Goal: Share content: Share content

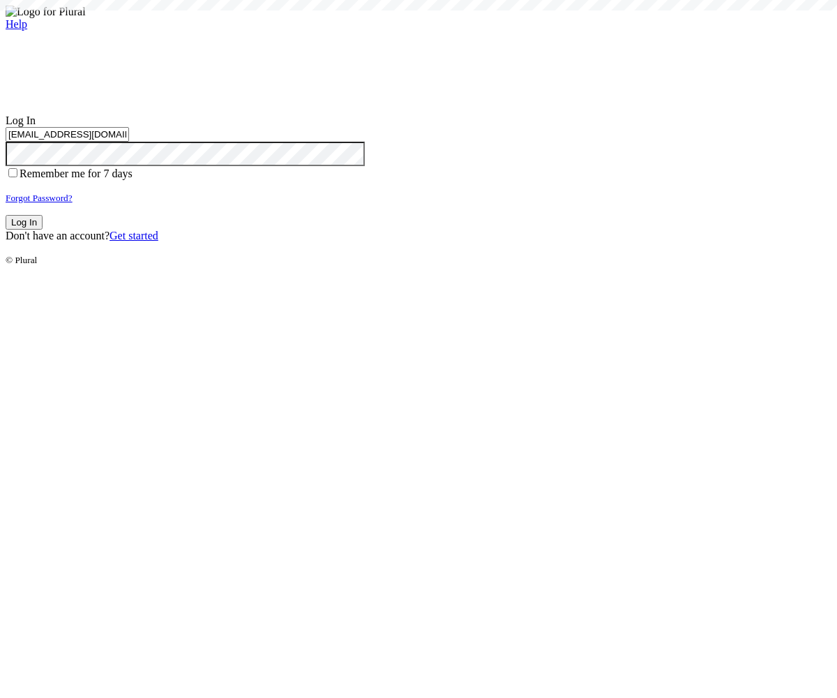
type input "test-1757358493-3@civiceagle.com"
click at [43, 230] on button "Log In" at bounding box center [24, 222] width 37 height 15
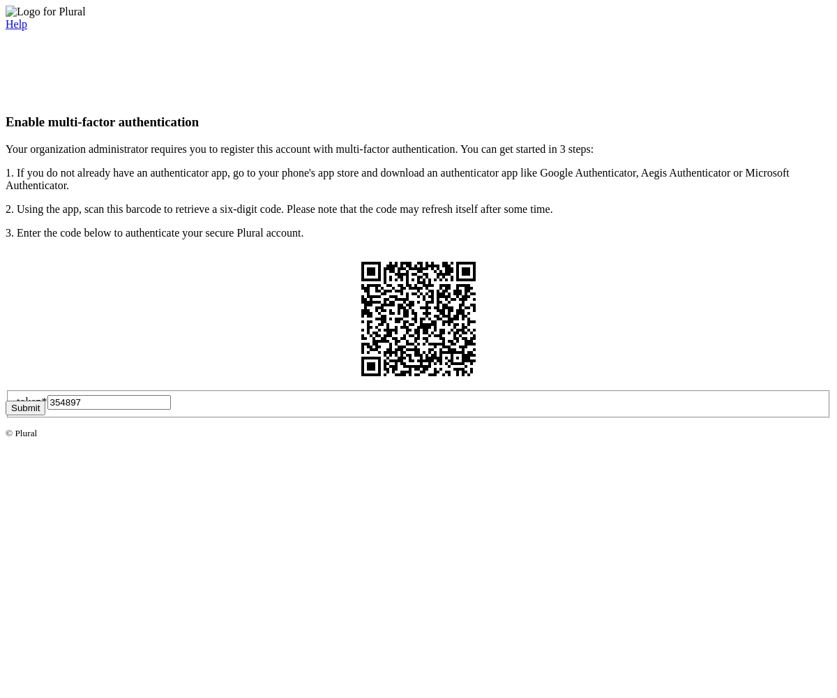
type input "354897"
click at [45, 415] on button "Submit" at bounding box center [26, 408] width 40 height 15
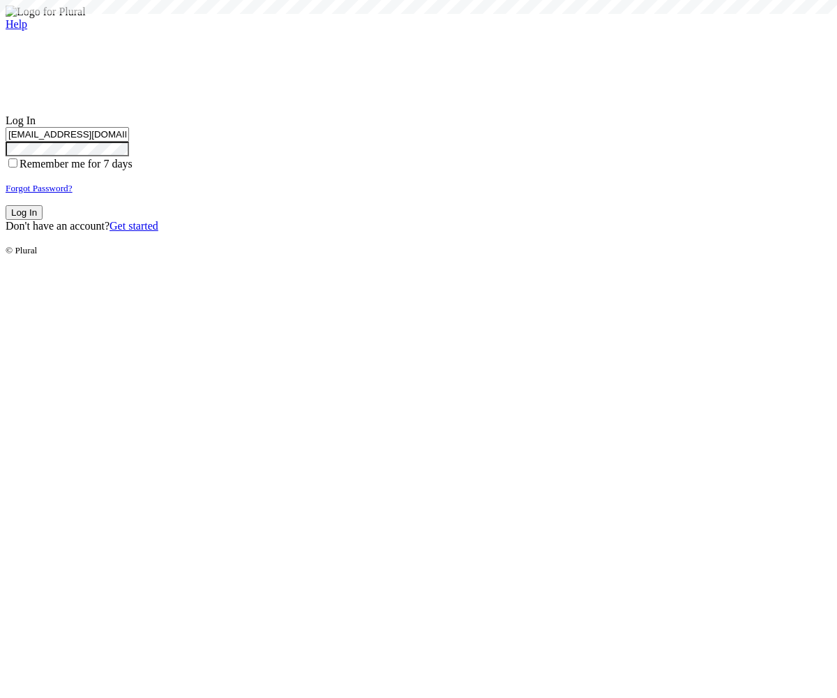
type input "test-1757358493-3@civiceagle.com"
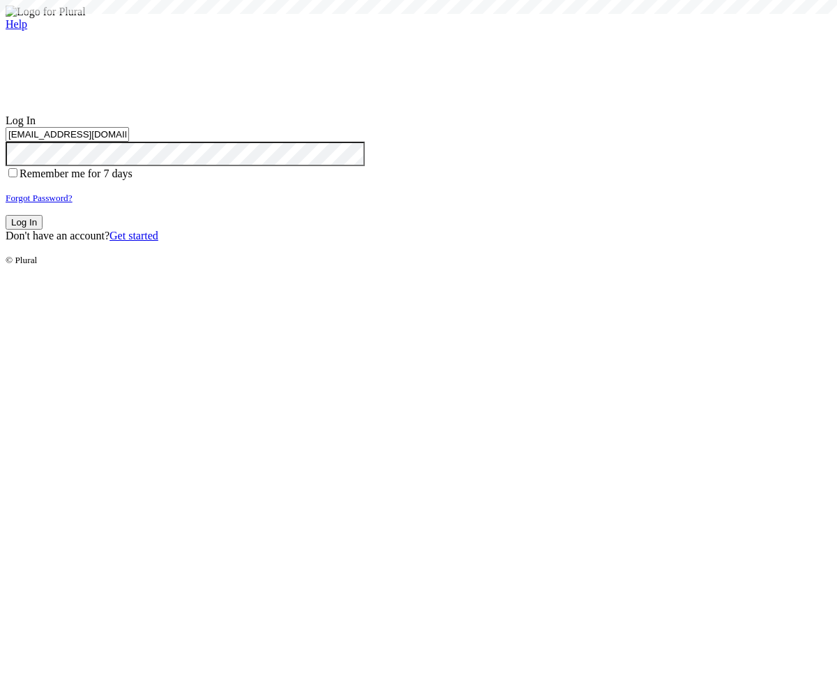
click at [43, 230] on button "Log In" at bounding box center [24, 222] width 37 height 15
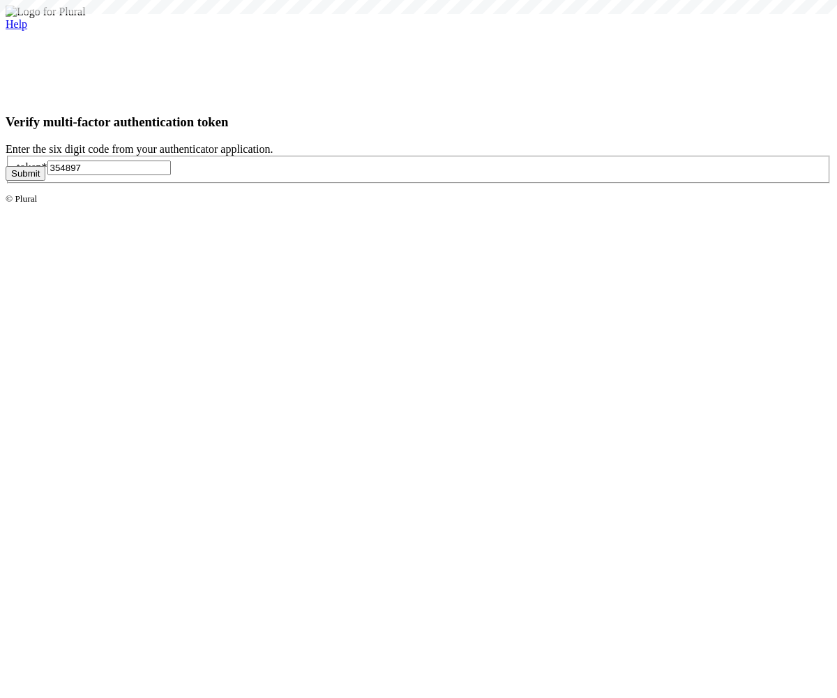
type input "354897"
click at [45, 181] on button "Submit" at bounding box center [26, 173] width 40 height 15
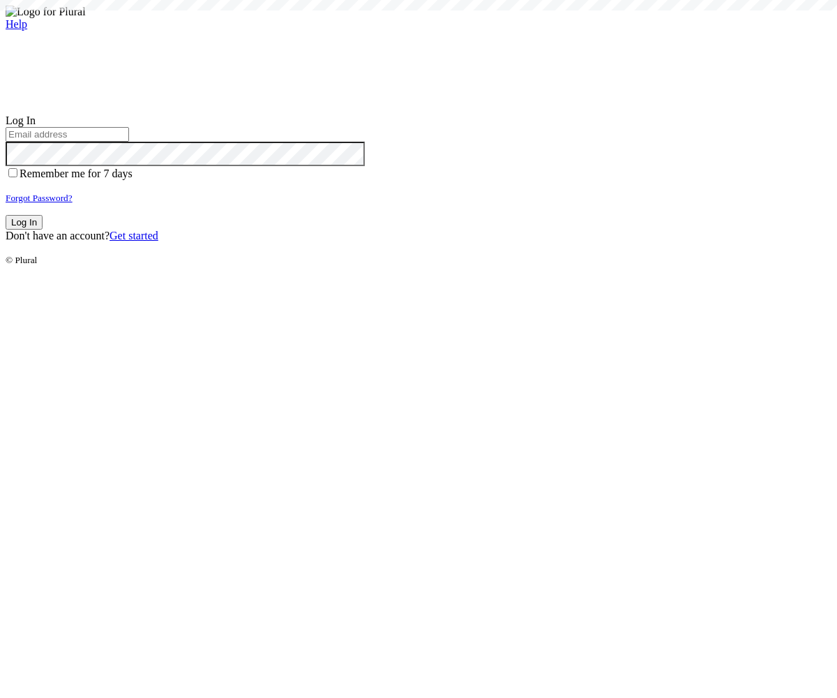
click at [73, 203] on small "Forgot Password?" at bounding box center [39, 198] width 67 height 10
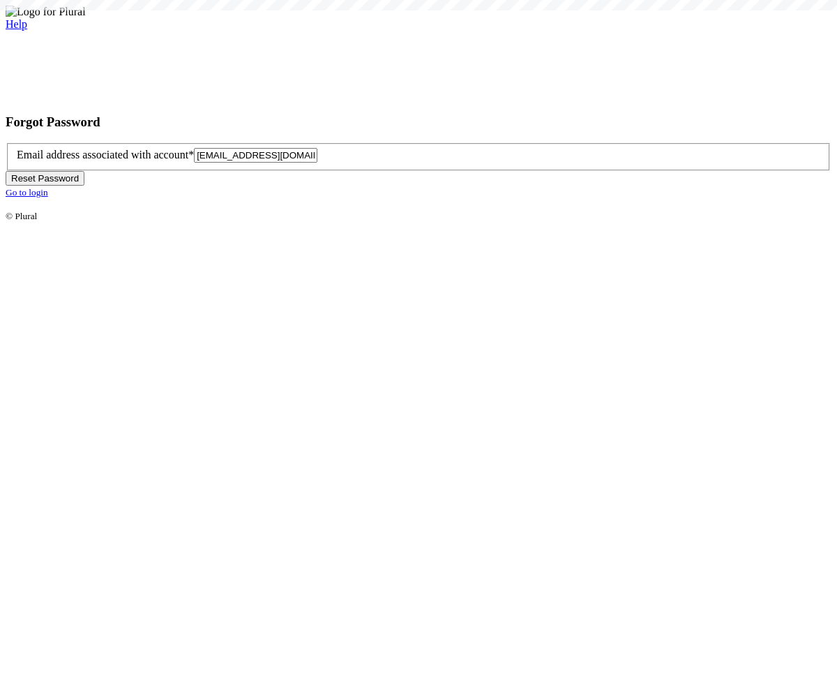
type input "test-1757358497-6@civiceagle.com"
click at [84, 186] on button "Reset Password" at bounding box center [45, 178] width 79 height 15
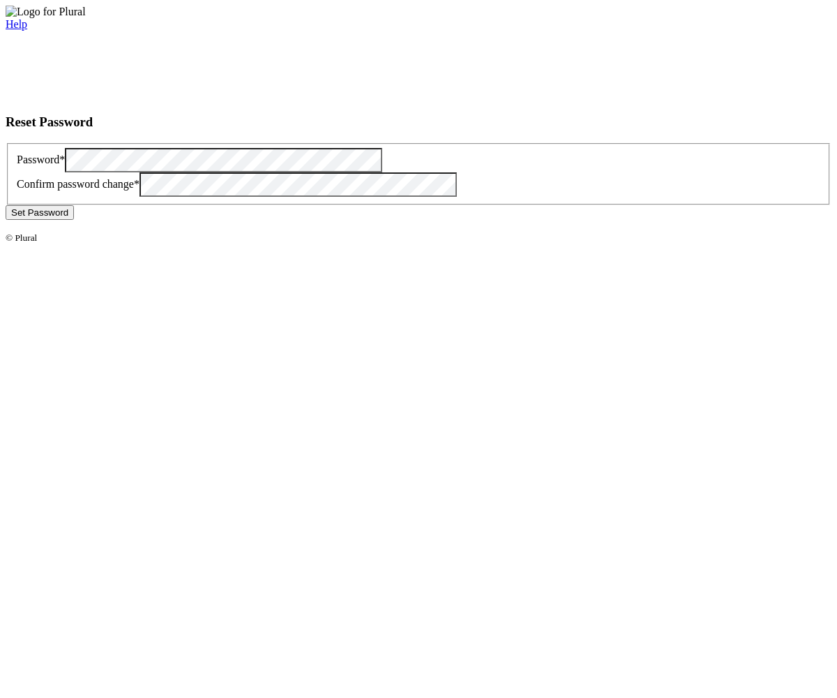
click at [74, 220] on button "Set Password" at bounding box center [40, 212] width 68 height 15
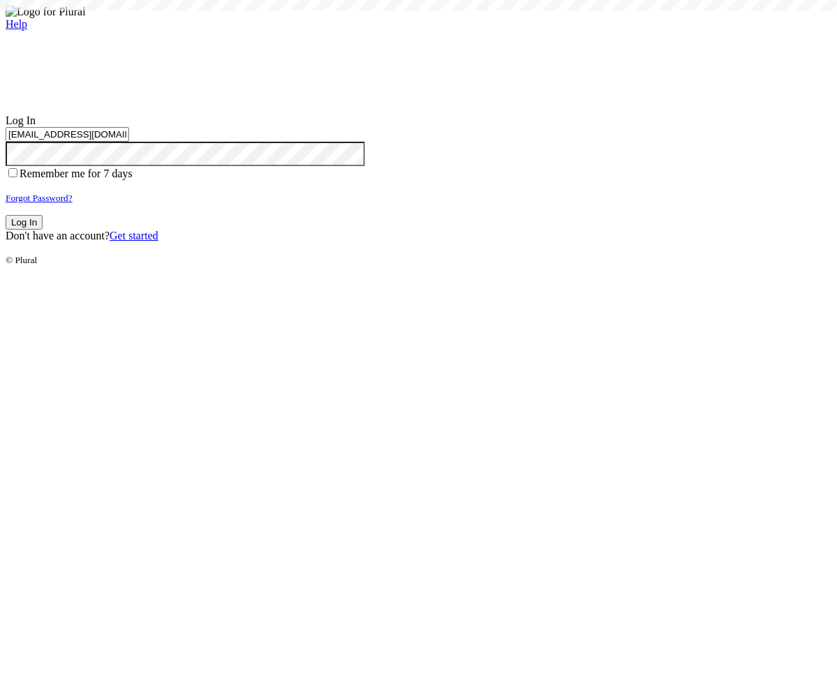
type input "[EMAIL_ADDRESS][DOMAIN_NAME]"
click at [43, 230] on button "Log In" at bounding box center [24, 222] width 37 height 15
type input "[EMAIL_ADDRESS][DOMAIN_NAME]"
click at [43, 230] on button "Log In" at bounding box center [24, 222] width 37 height 15
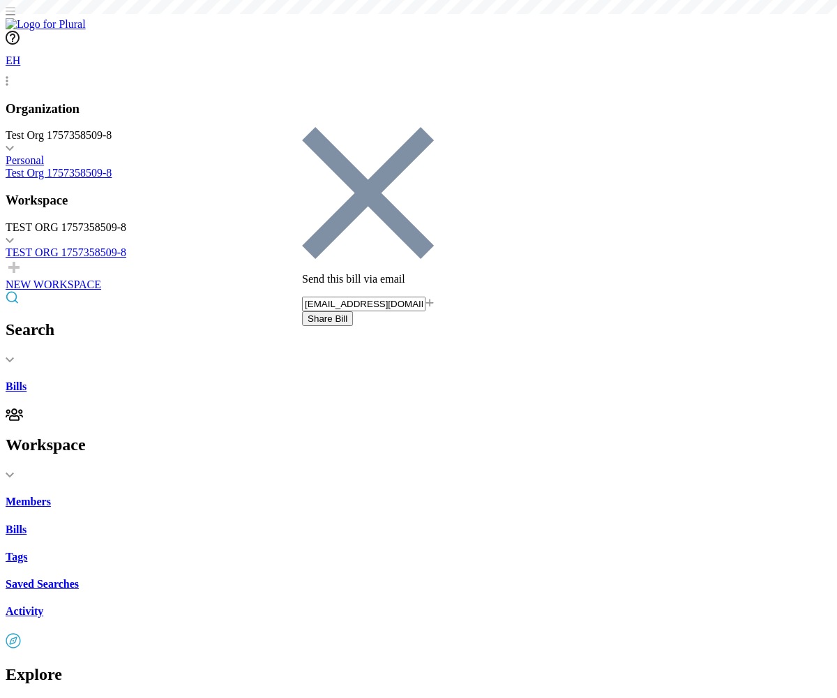
type input "[EMAIL_ADDRESS][DOMAIN_NAME]"
click at [353, 311] on button "Share Bill" at bounding box center [327, 318] width 51 height 15
